Goal: Communication & Community: Answer question/provide support

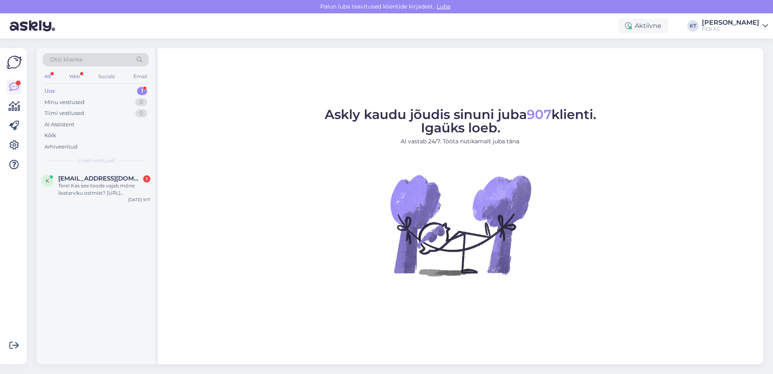
click at [60, 90] on div "Uus 1" at bounding box center [96, 90] width 106 height 11
click at [76, 179] on span "[EMAIL_ADDRESS][DOMAIN_NAME]" at bounding box center [100, 178] width 84 height 7
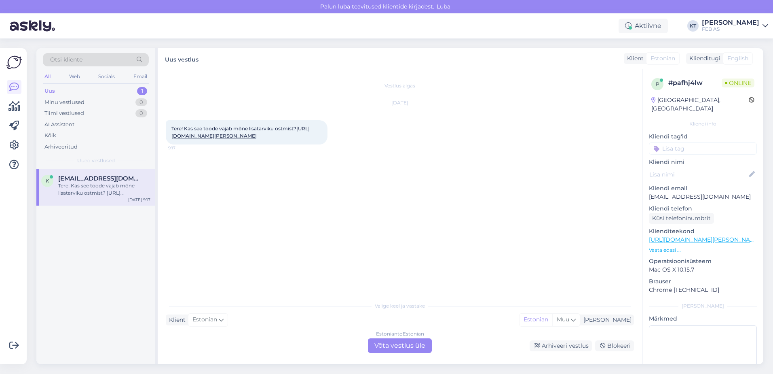
click at [253, 136] on link "[URL][DOMAIN_NAME][PERSON_NAME]" at bounding box center [241, 131] width 138 height 13
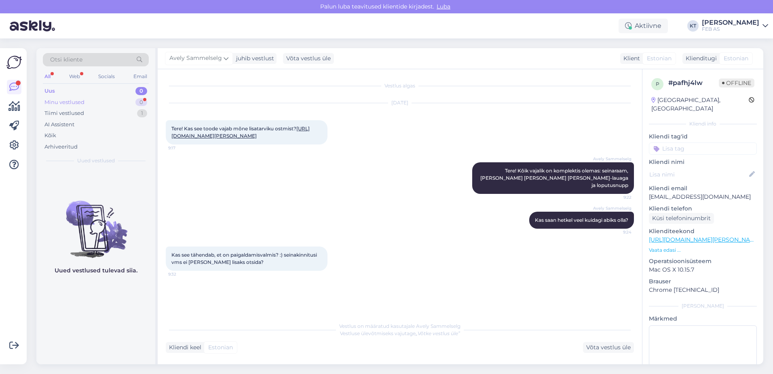
click at [79, 100] on div "Minu vestlused" at bounding box center [64, 102] width 40 height 8
click at [78, 109] on div "Tiimi vestlused 1" at bounding box center [96, 113] width 106 height 11
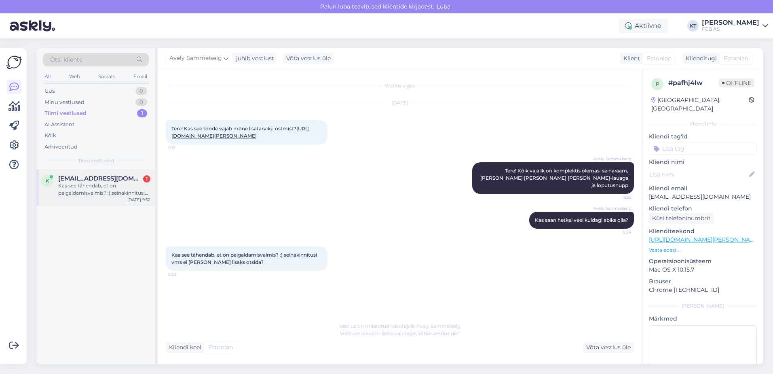
click at [75, 172] on div "k [EMAIL_ADDRESS][DOMAIN_NAME] 1 Kas see tähendab, et on paigaldamisvalmis? :) …" at bounding box center [95, 187] width 119 height 36
click at [65, 102] on div "Minu vestlused" at bounding box center [64, 102] width 40 height 8
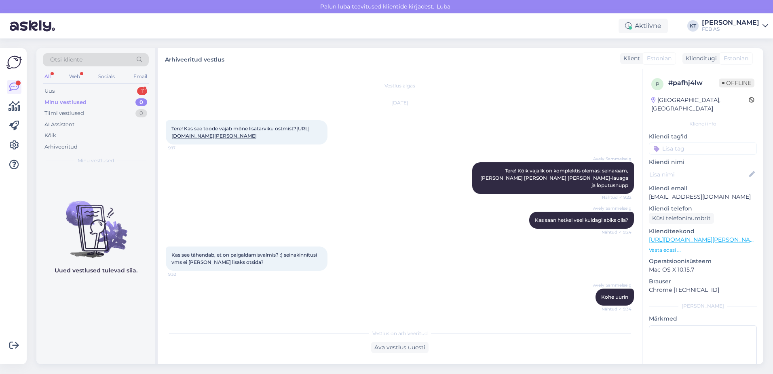
scroll to position [108, 0]
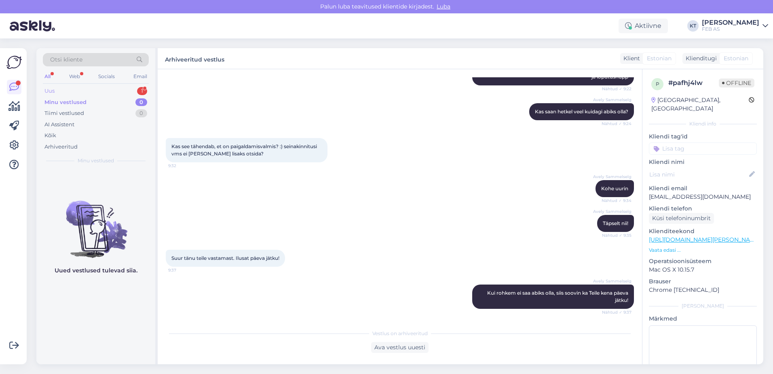
click at [87, 88] on div "Uus 1" at bounding box center [96, 90] width 106 height 11
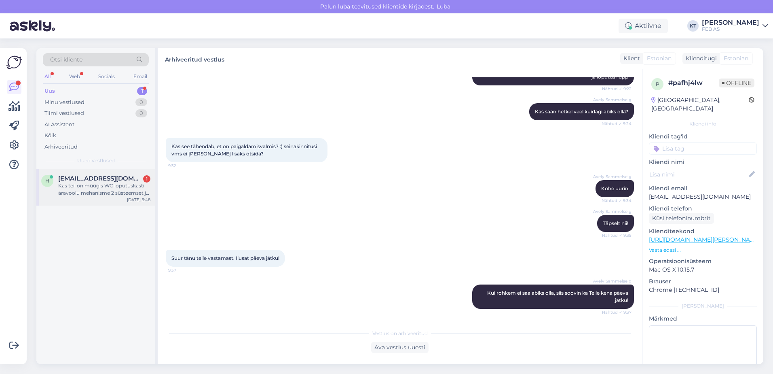
click at [88, 187] on div "Kas teil on müügis WC loputuskasti äravoolu mehanisme 2 süsteemset ja mis hinna…" at bounding box center [104, 189] width 92 height 15
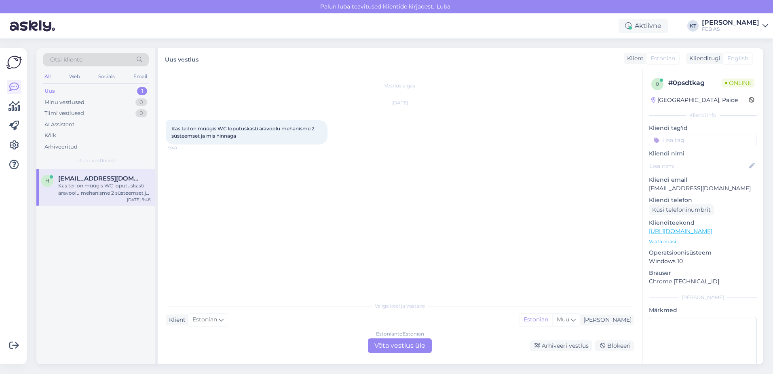
click at [389, 342] on div "Estonian to Estonian Võta vestlus üle" at bounding box center [400, 345] width 64 height 15
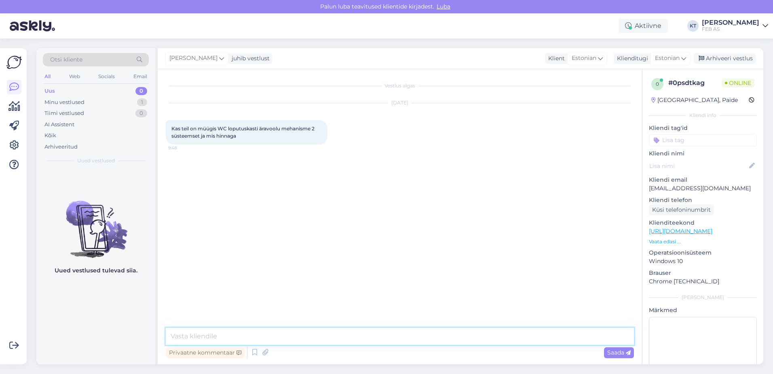
click at [276, 333] on textarea at bounding box center [400, 336] width 468 height 17
click at [294, 339] on textarea "Tere! Millisele WC-potile Te täpsemalt mehanisme otsite" at bounding box center [400, 336] width 468 height 17
click at [386, 334] on textarea "Tere! Millisele WC-potile Te täpsemalt äravoolu mehanisme otsite" at bounding box center [400, 336] width 468 height 17
type textarea "Tere! Millisele WC-potile Te täpsemalt äravoolu mehanisme otsite?"
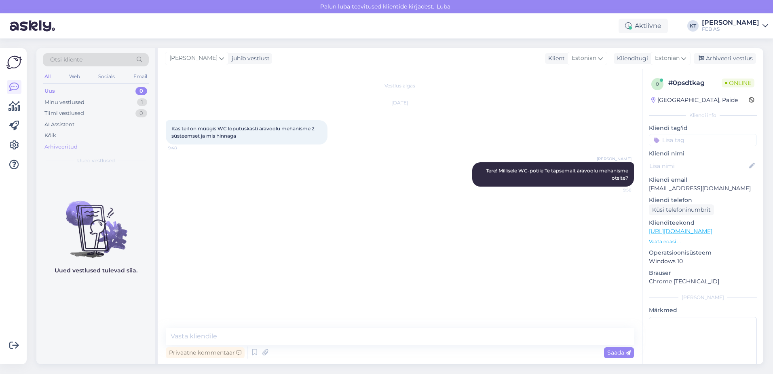
click at [58, 147] on div "Arhiveeritud" at bounding box center [60, 147] width 33 height 8
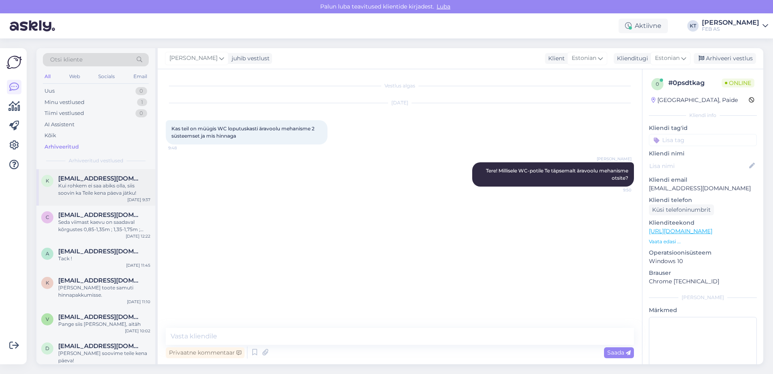
click at [74, 179] on span "[EMAIL_ADDRESS][DOMAIN_NAME]" at bounding box center [100, 178] width 84 height 7
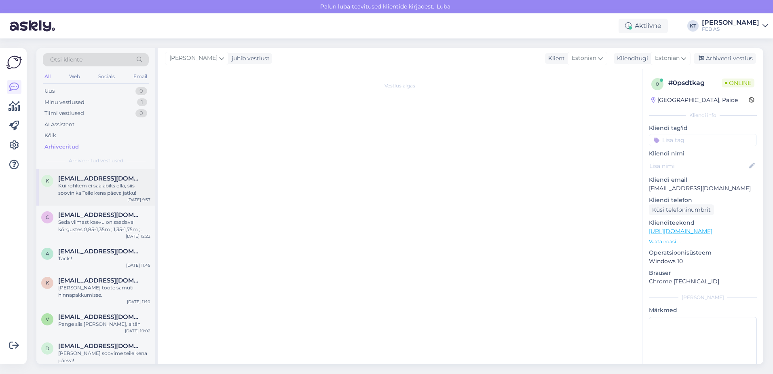
scroll to position [108, 0]
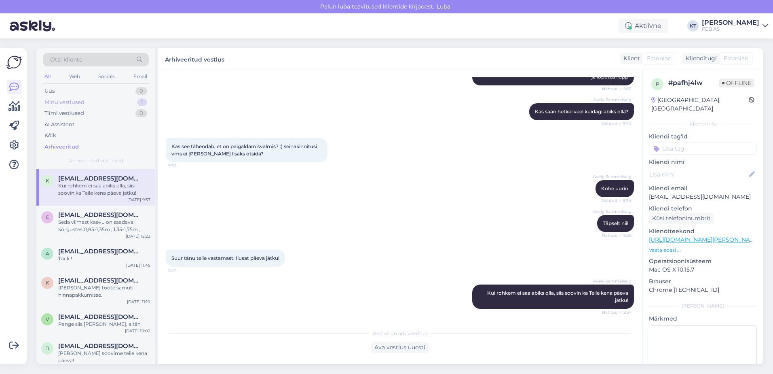
click at [72, 106] on div "Minu vestlused 1" at bounding box center [96, 102] width 106 height 11
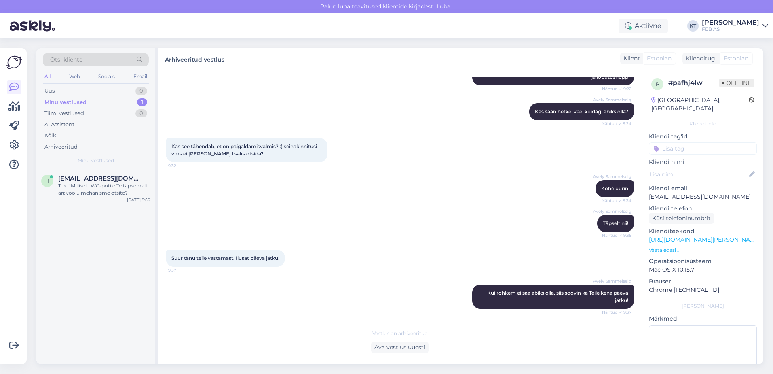
click at [67, 166] on div "Otsi kliente All Web Socials Email Uus 0 Minu vestlused 1 Tiimi vestlused 0 AI …" at bounding box center [95, 108] width 119 height 121
click at [68, 183] on div "Tere! Millisele WC-potile Te täpsemalt äravoolu mehanisme otsite?" at bounding box center [104, 189] width 92 height 15
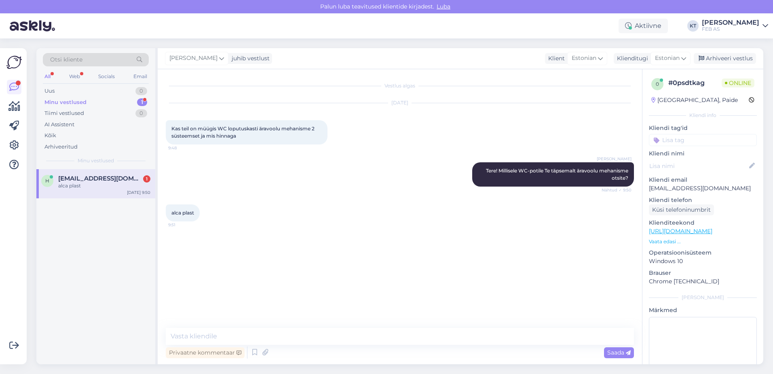
click at [210, 327] on div "Vestlus algas [DATE] Kas teil on müügis WC loputuskasti äravoolu mehanisme 2 sü…" at bounding box center [400, 216] width 485 height 295
click at [210, 329] on textarea at bounding box center [400, 336] width 468 height 17
click at [217, 333] on textarea at bounding box center [400, 336] width 468 height 17
drag, startPoint x: 196, startPoint y: 212, endPoint x: 170, endPoint y: 214, distance: 26.4
click at [170, 214] on div "alca plast 9:51" at bounding box center [183, 212] width 34 height 17
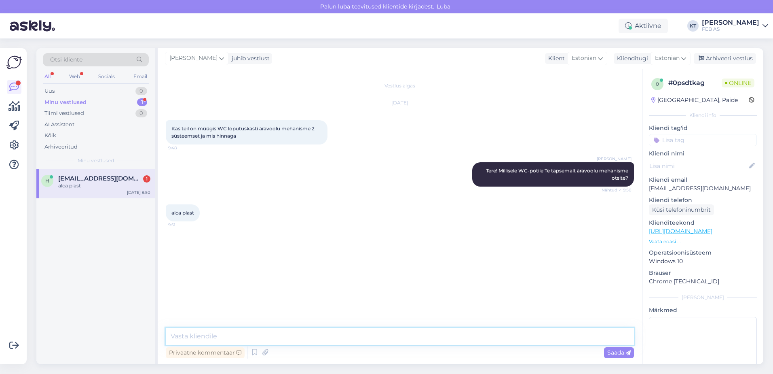
click at [207, 337] on textarea at bounding box center [400, 336] width 468 height 17
type textarea "Kohe uurin."
drag, startPoint x: 196, startPoint y: 214, endPoint x: 171, endPoint y: 214, distance: 24.7
click at [171, 214] on div "alca plast 9:51" at bounding box center [183, 212] width 34 height 17
copy span "alca plast"
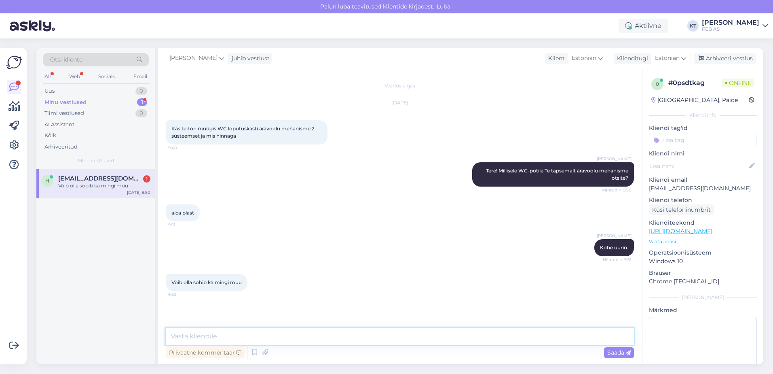
click at [209, 335] on textarea at bounding box center [400, 336] width 468 height 17
click at [117, 187] on div "Võib olla sobib ka mingi muu" at bounding box center [104, 185] width 92 height 7
click at [223, 335] on textarea at bounding box center [400, 336] width 468 height 17
click at [284, 335] on textarea at bounding box center [400, 336] width 468 height 17
type textarea "K"
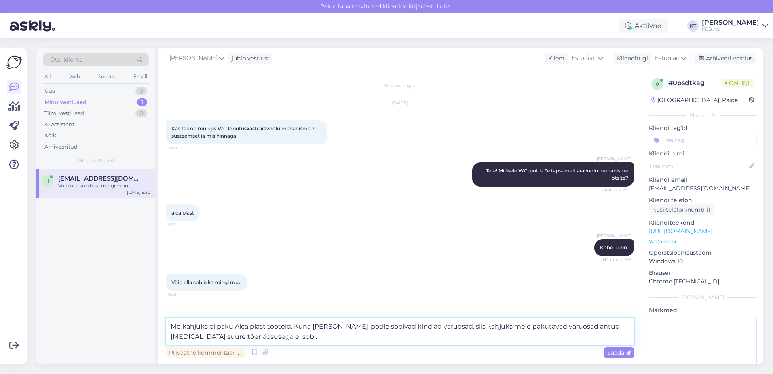
click at [273, 336] on textarea "Me kahjuks ei paku Alca plast tooteid. Kuna [PERSON_NAME]-potile sobivad kindla…" at bounding box center [400, 331] width 468 height 27
click at [495, 341] on textarea "Me kahjuks ei paku Alca plast tooteid. Kuna [PERSON_NAME]-potile sobivad kindla…" at bounding box center [400, 331] width 468 height 27
click at [324, 338] on textarea "Me kahjuks ei paku Alca plast tooteid. Kuna [PERSON_NAME]-potile sobivad kindla…" at bounding box center [400, 331] width 468 height 27
click at [594, 326] on textarea "Me kahjuks ei paku Alca plast tooteid. Kuna [PERSON_NAME]-potile sobivad kindla…" at bounding box center [400, 331] width 468 height 27
click at [332, 333] on textarea "Me kahjuks ei paku Alca plast tooteid. Kuna [PERSON_NAME]-potile sobivad kindla…" at bounding box center [400, 331] width 468 height 27
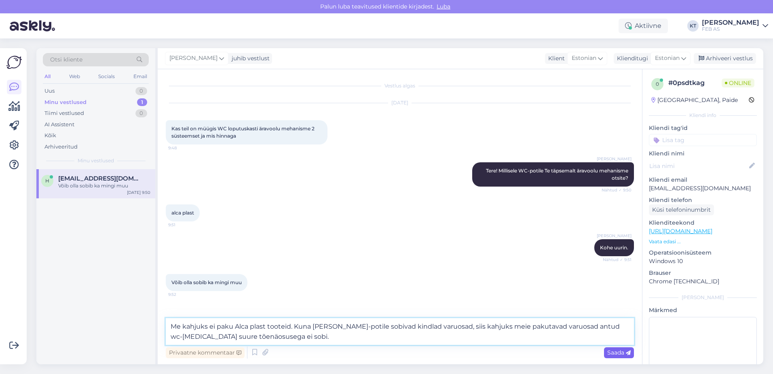
type textarea "Me kahjuks ei paku Alca plast tooteid. Kuna [PERSON_NAME]-potile sobivad kindla…"
click at [606, 354] on div "Saada" at bounding box center [619, 352] width 30 height 11
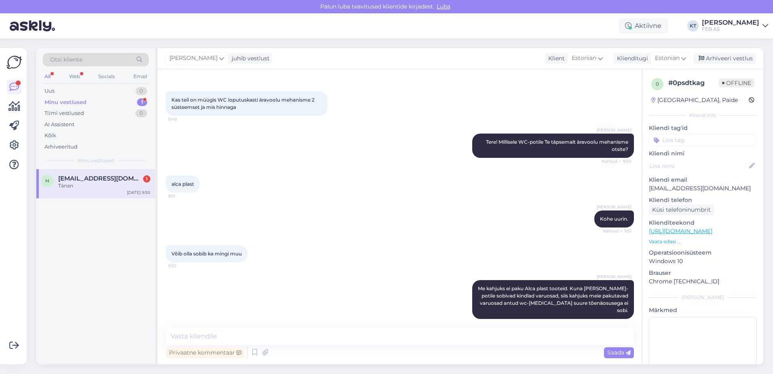
scroll to position [64, 0]
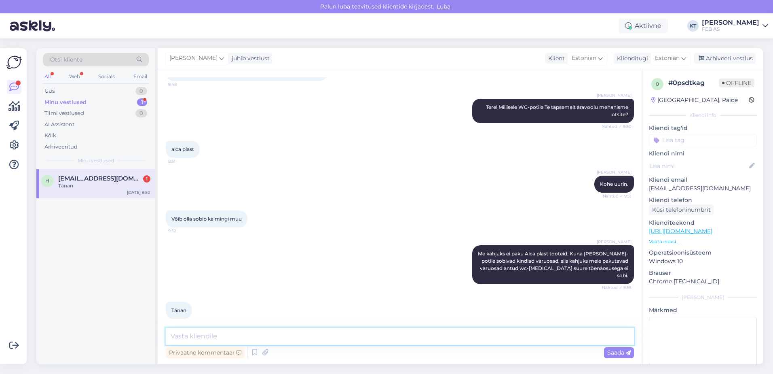
click at [219, 331] on textarea at bounding box center [400, 336] width 468 height 17
click at [251, 351] on icon at bounding box center [255, 352] width 10 height 12
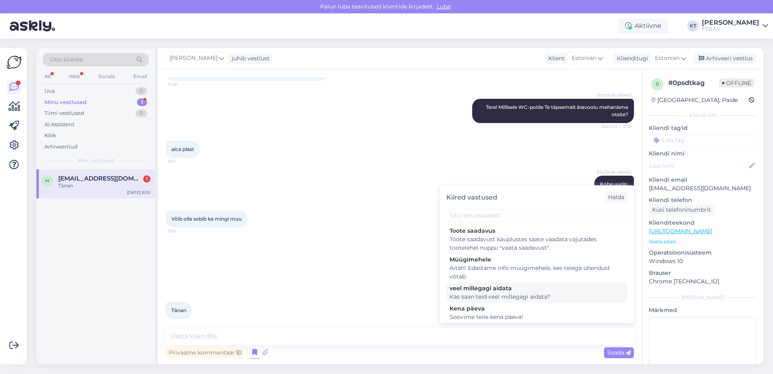
click at [472, 295] on div "Kas saan teid veel millegagi aidata?" at bounding box center [537, 296] width 175 height 8
type textarea "Kas saan teid veel millegagi aidata?"
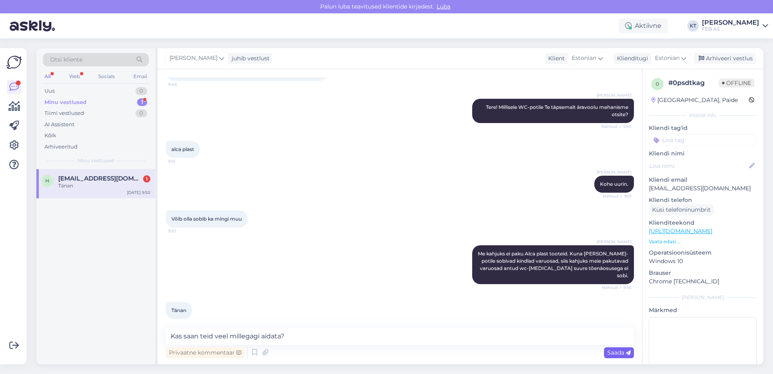
click at [613, 349] on span "Saada" at bounding box center [619, 352] width 23 height 7
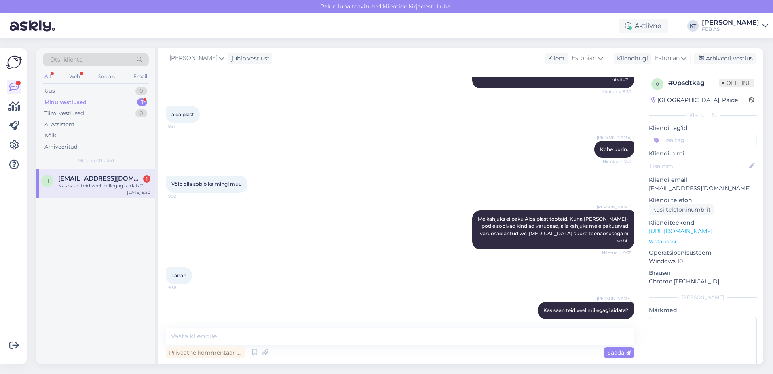
click at [118, 174] on div "h [EMAIL_ADDRESS][DOMAIN_NAME] 1 Kas saan teid veel millegagi aidata? [DATE] 9:…" at bounding box center [95, 183] width 119 height 29
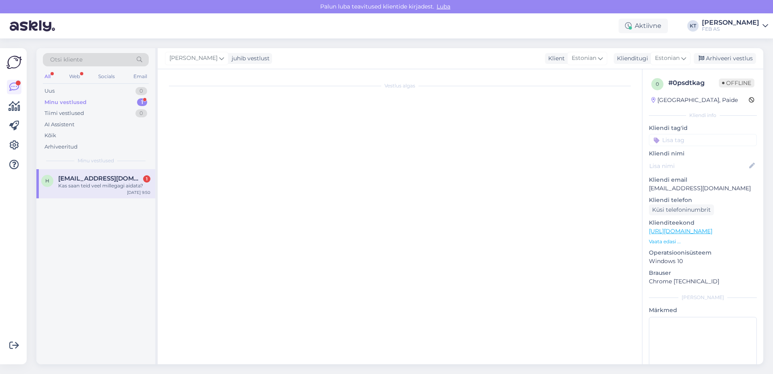
scroll to position [0, 0]
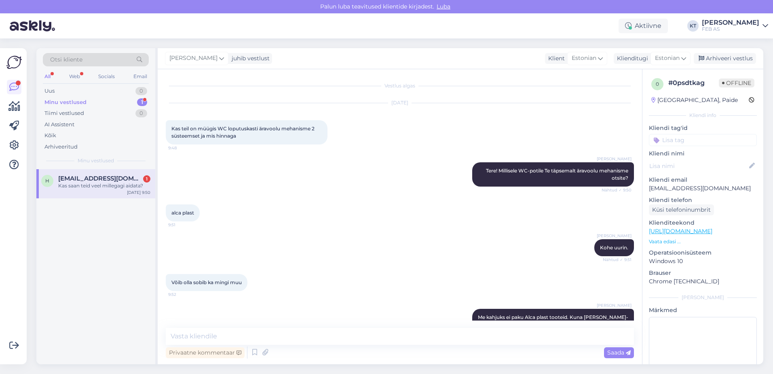
click at [116, 100] on div "Minu vestlused 1" at bounding box center [96, 102] width 106 height 11
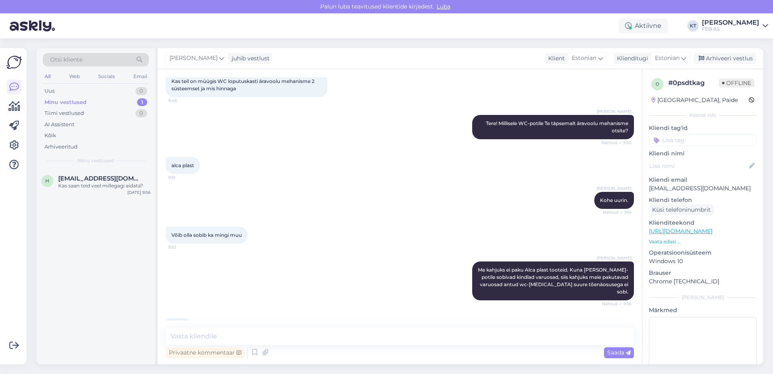
scroll to position [98, 0]
